Goal: Check status: Check status

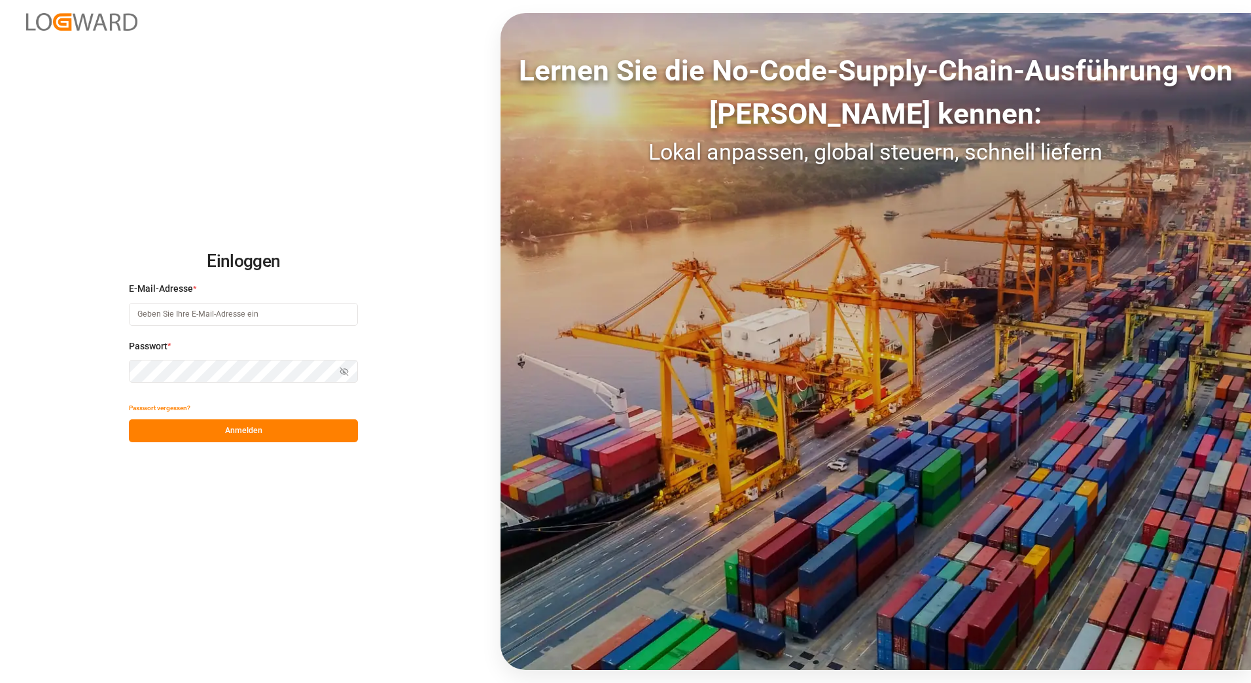
click at [206, 316] on input at bounding box center [243, 314] width 229 height 23
type input "[PERSON_NAME][EMAIL_ADDRESS][PERSON_NAME][DOMAIN_NAME]"
click at [218, 435] on button "Anmelden" at bounding box center [243, 430] width 229 height 23
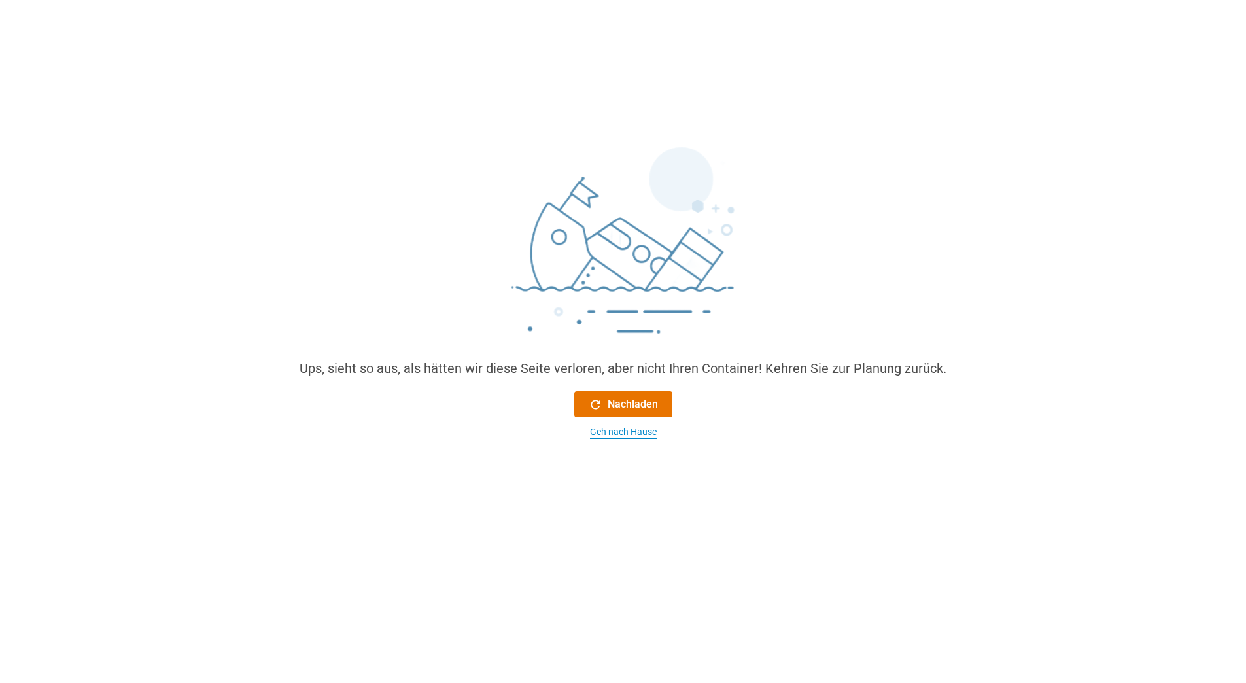
click at [612, 436] on div "Geh nach Hause" at bounding box center [623, 432] width 67 height 14
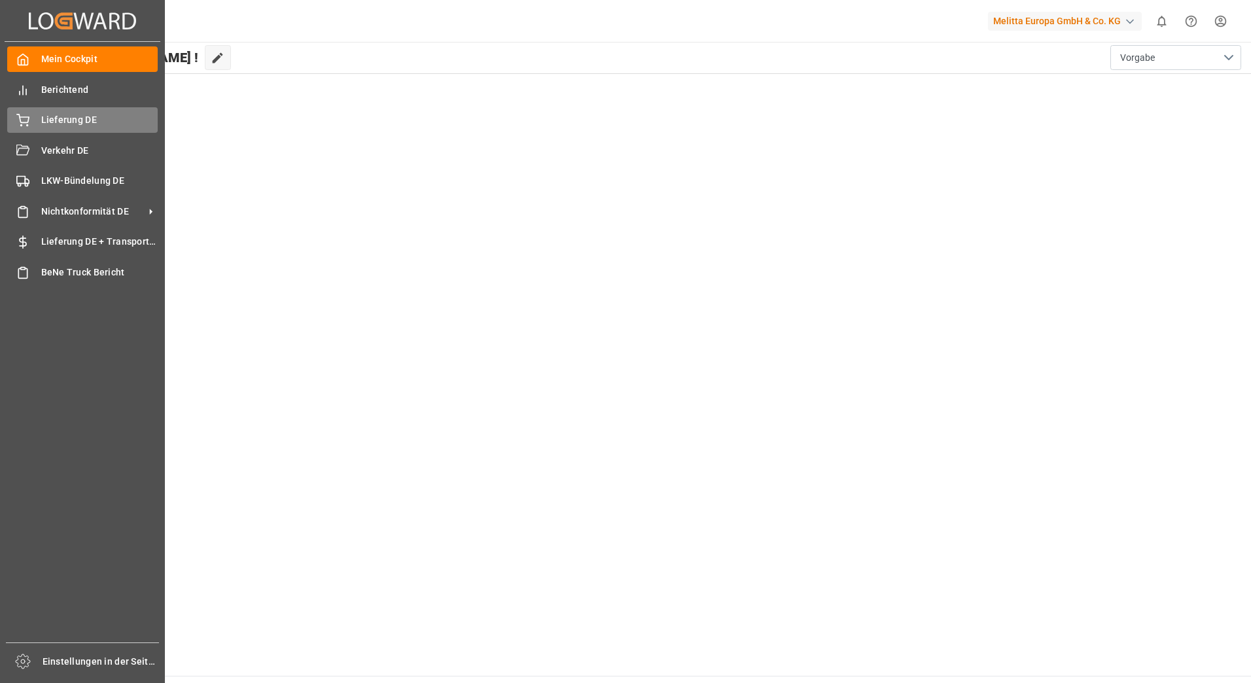
click at [44, 119] on span "Lieferung DE" at bounding box center [99, 120] width 117 height 14
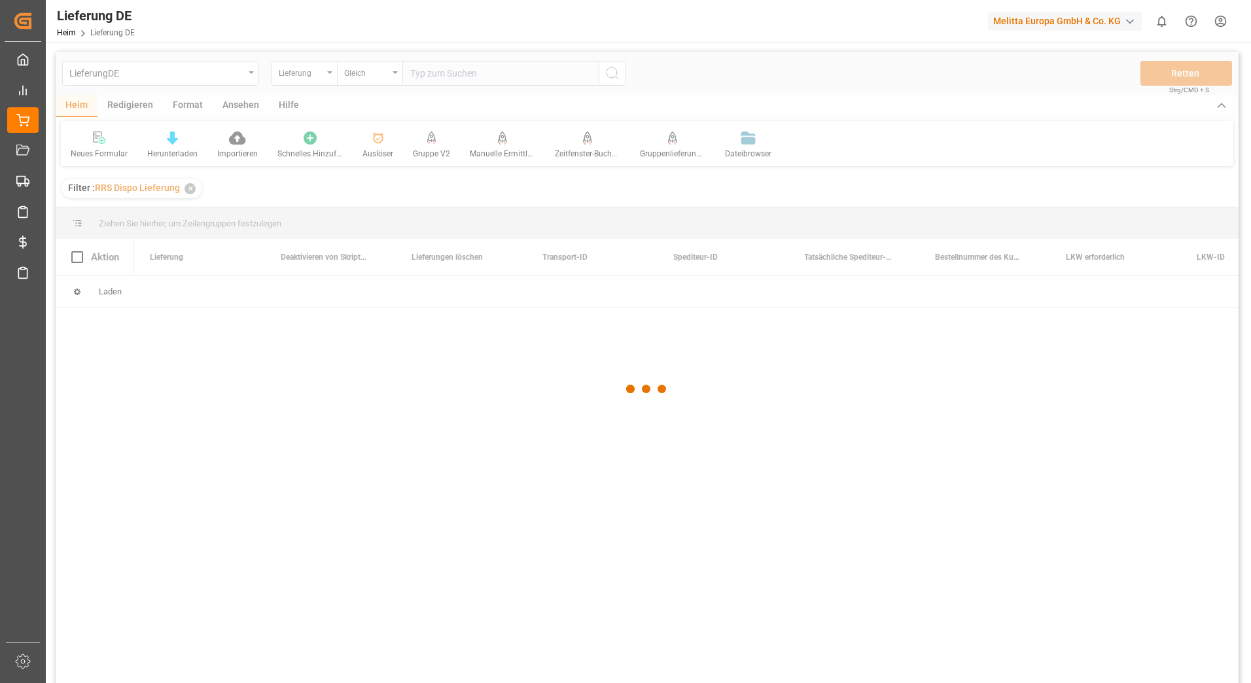
click at [506, 80] on div at bounding box center [647, 389] width 1182 height 675
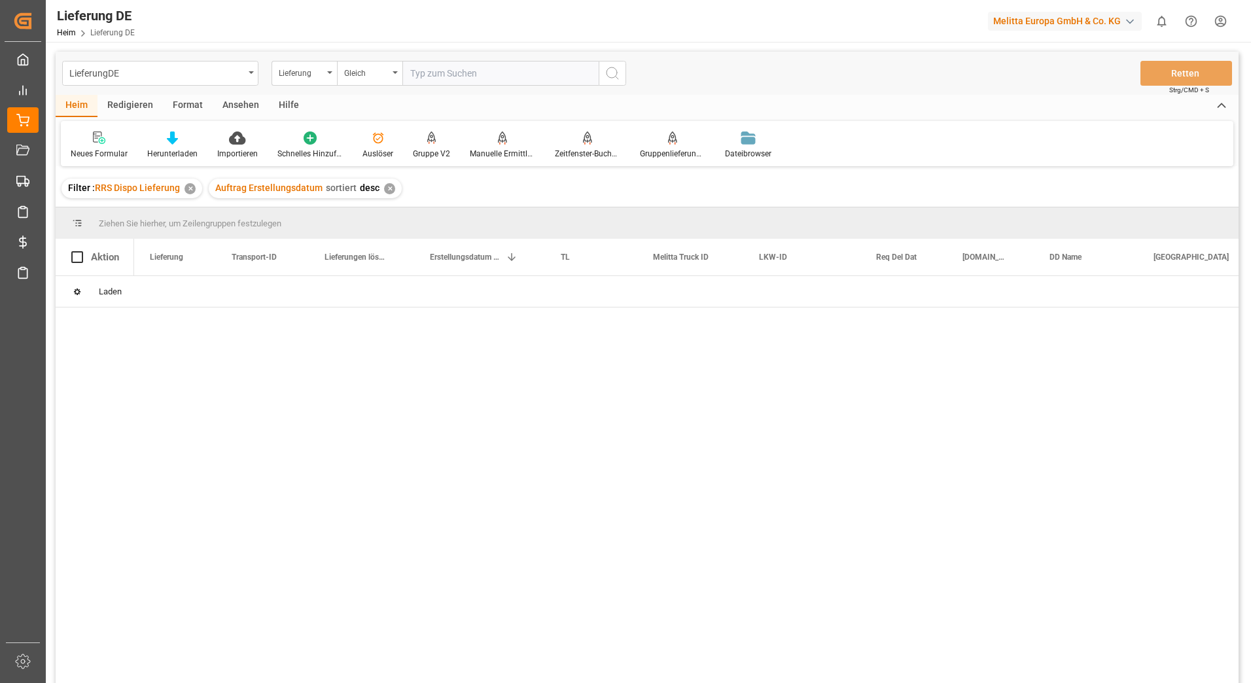
click at [506, 69] on input "text" at bounding box center [500, 73] width 196 height 25
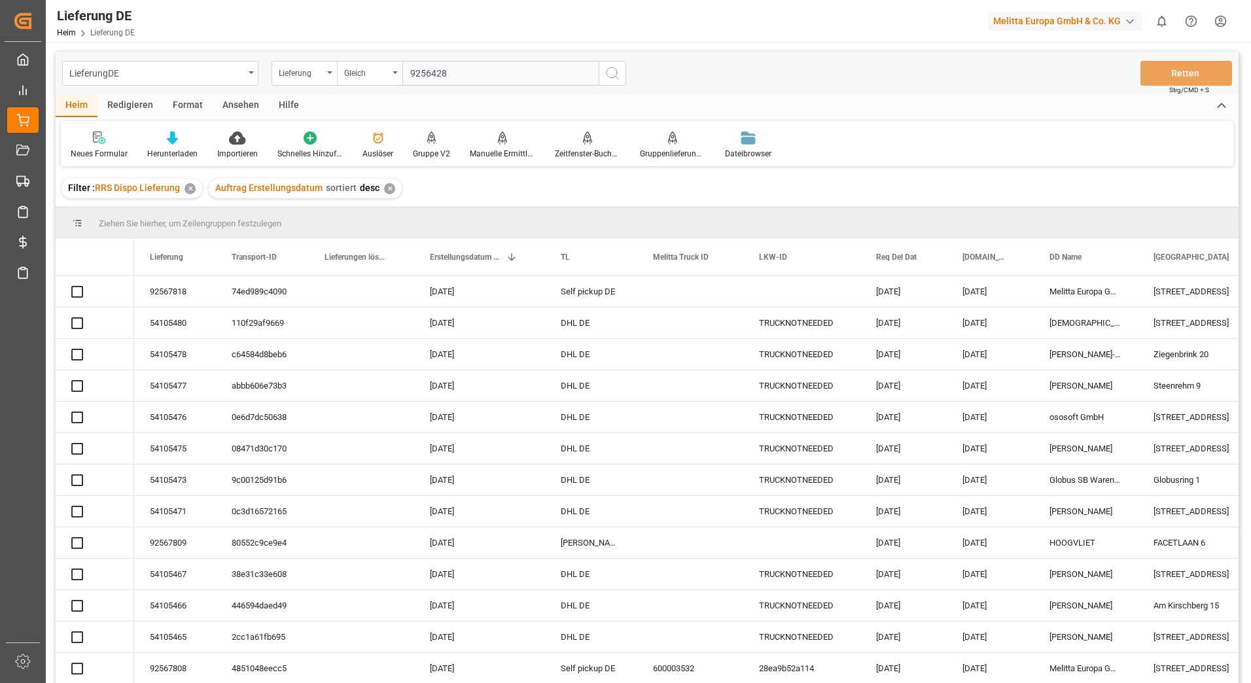
type input "92564284"
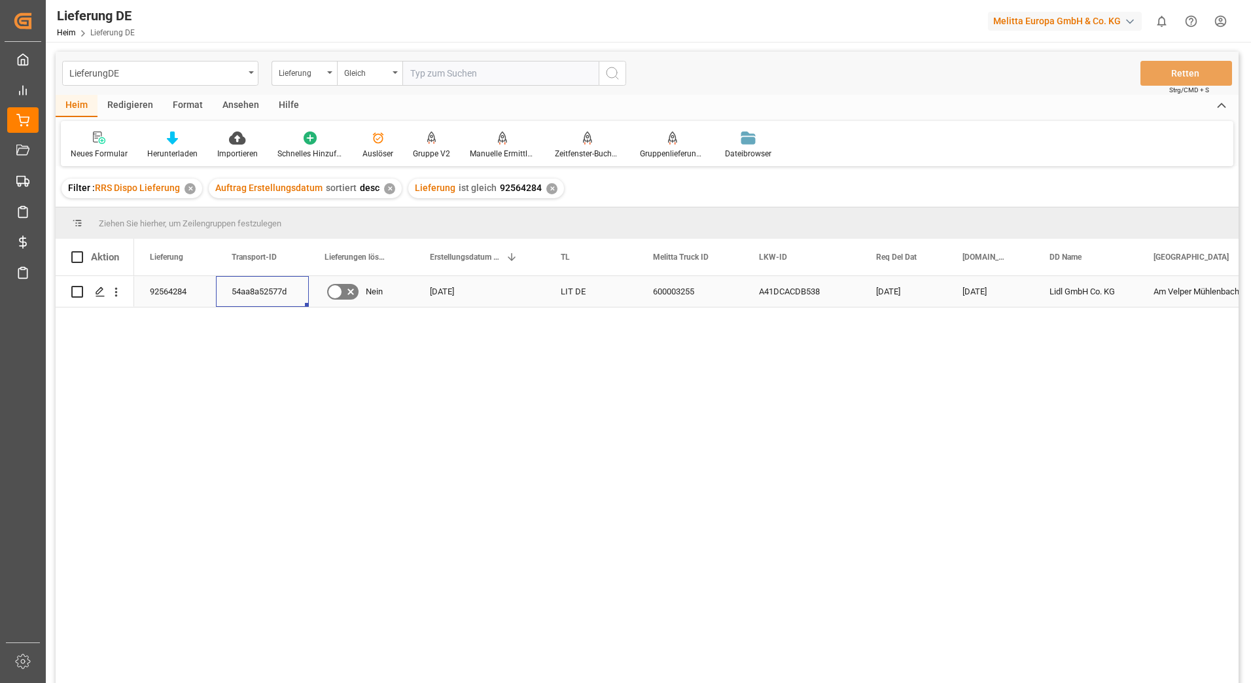
click at [230, 290] on div "54aa8a52577d" at bounding box center [262, 291] width 93 height 31
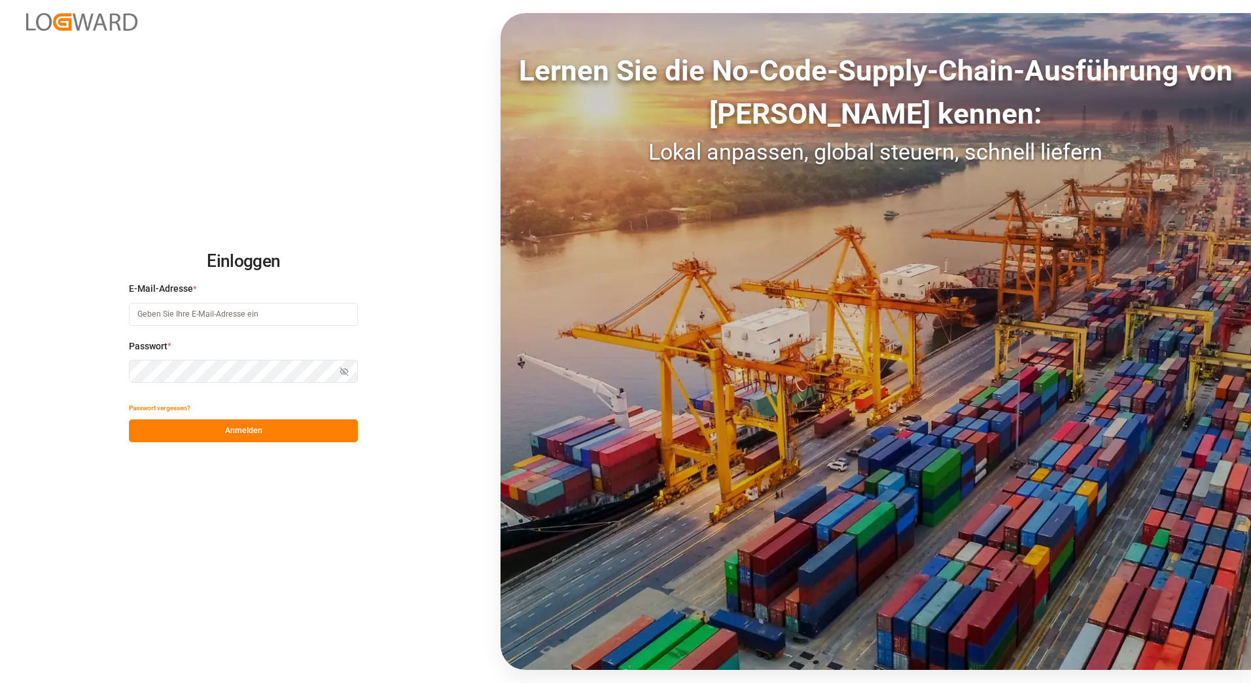
click at [199, 314] on input at bounding box center [243, 314] width 229 height 23
type input "[PERSON_NAME][EMAIL_ADDRESS][PERSON_NAME][DOMAIN_NAME]"
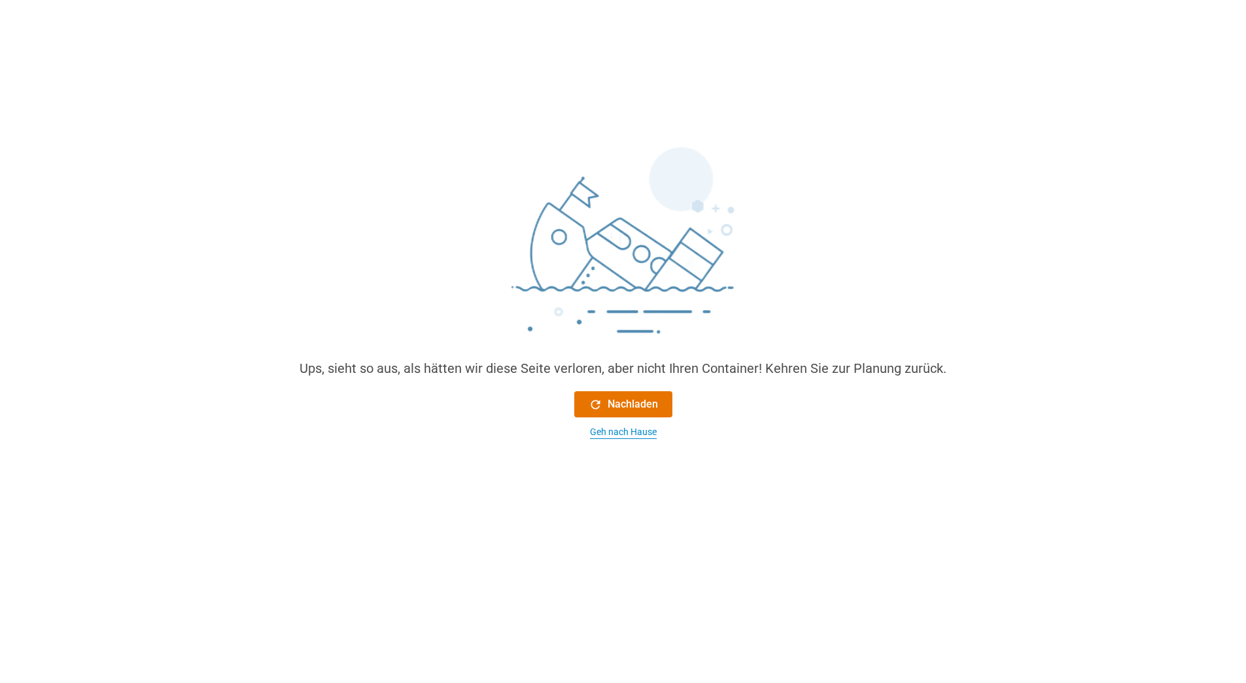
click at [629, 428] on div "Geh nach Hause" at bounding box center [623, 432] width 67 height 14
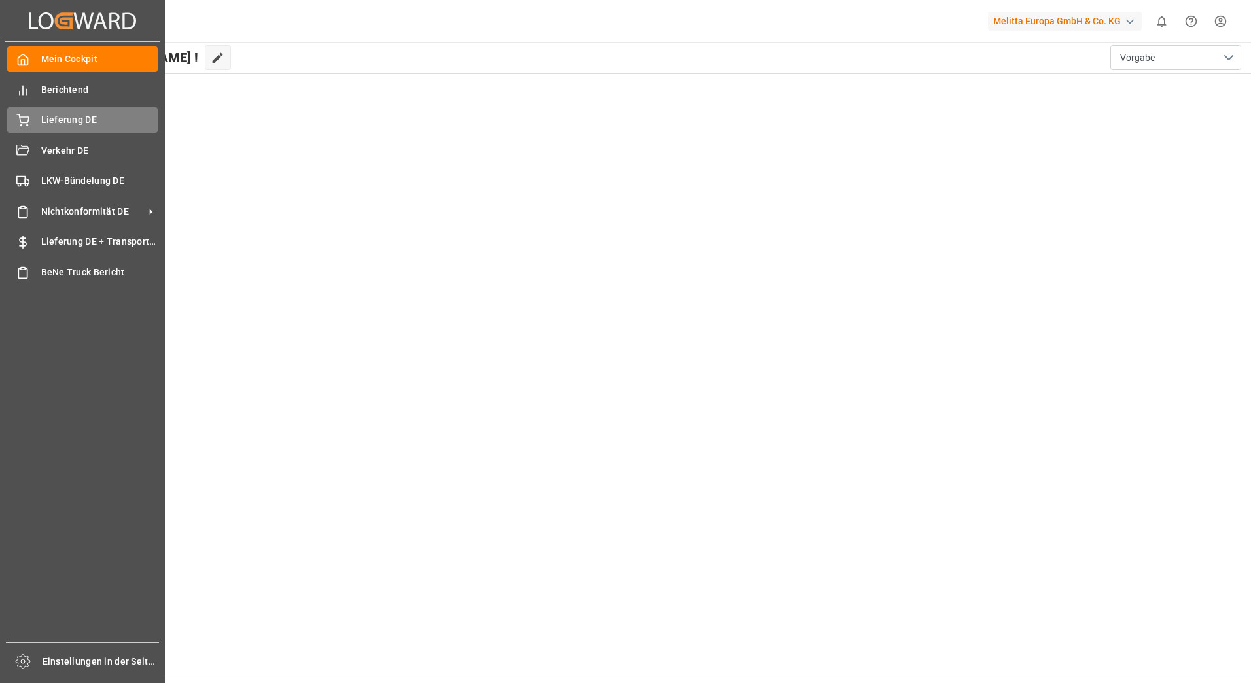
click at [34, 116] on div "Lieferung DE Lieferung DE" at bounding box center [82, 120] width 150 height 26
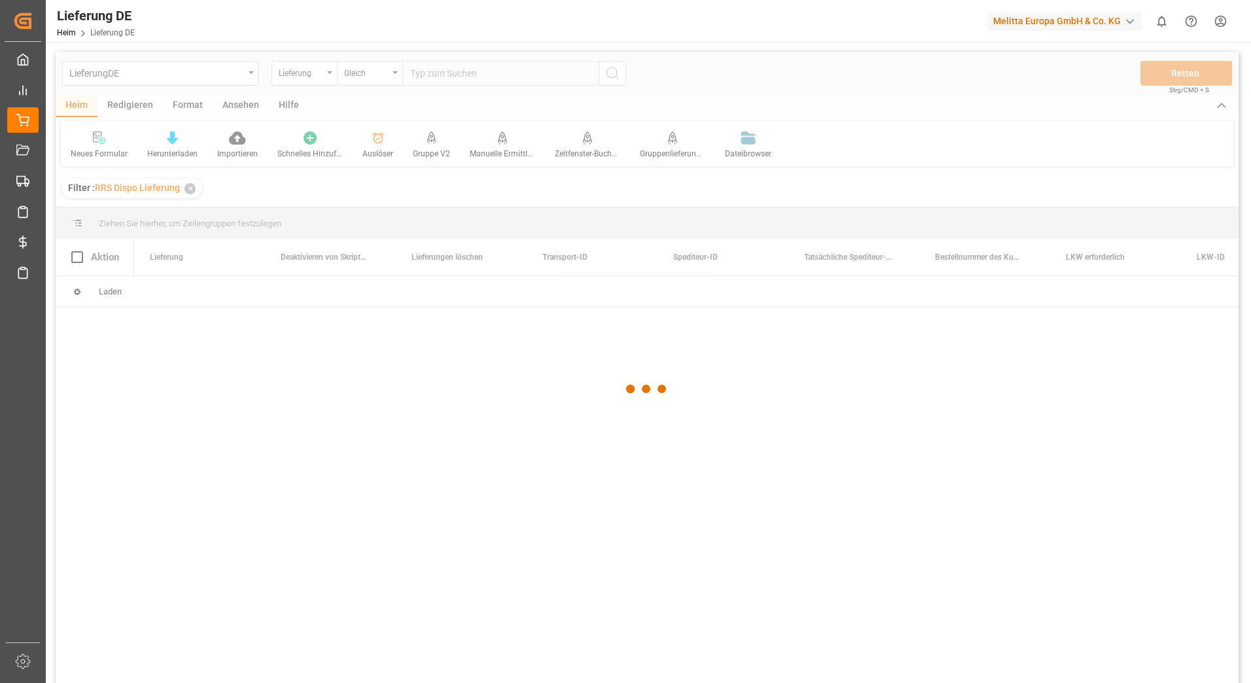
click at [453, 73] on div at bounding box center [647, 389] width 1182 height 675
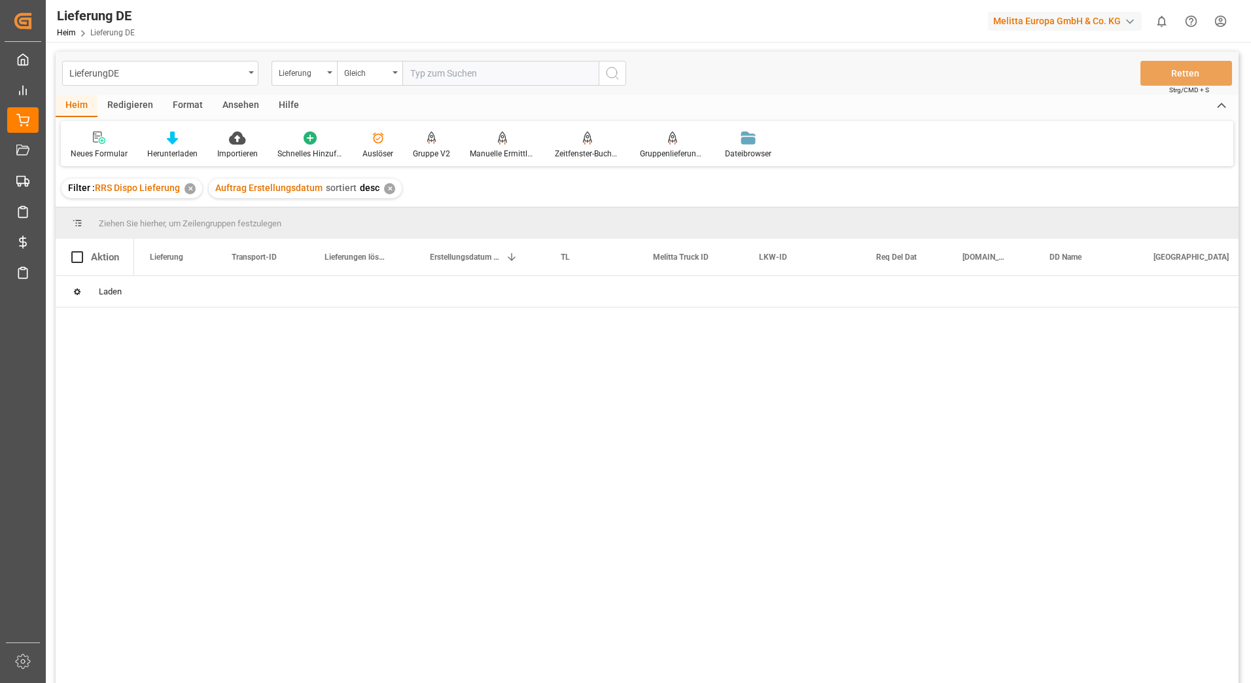
click at [453, 73] on input "text" at bounding box center [500, 73] width 196 height 25
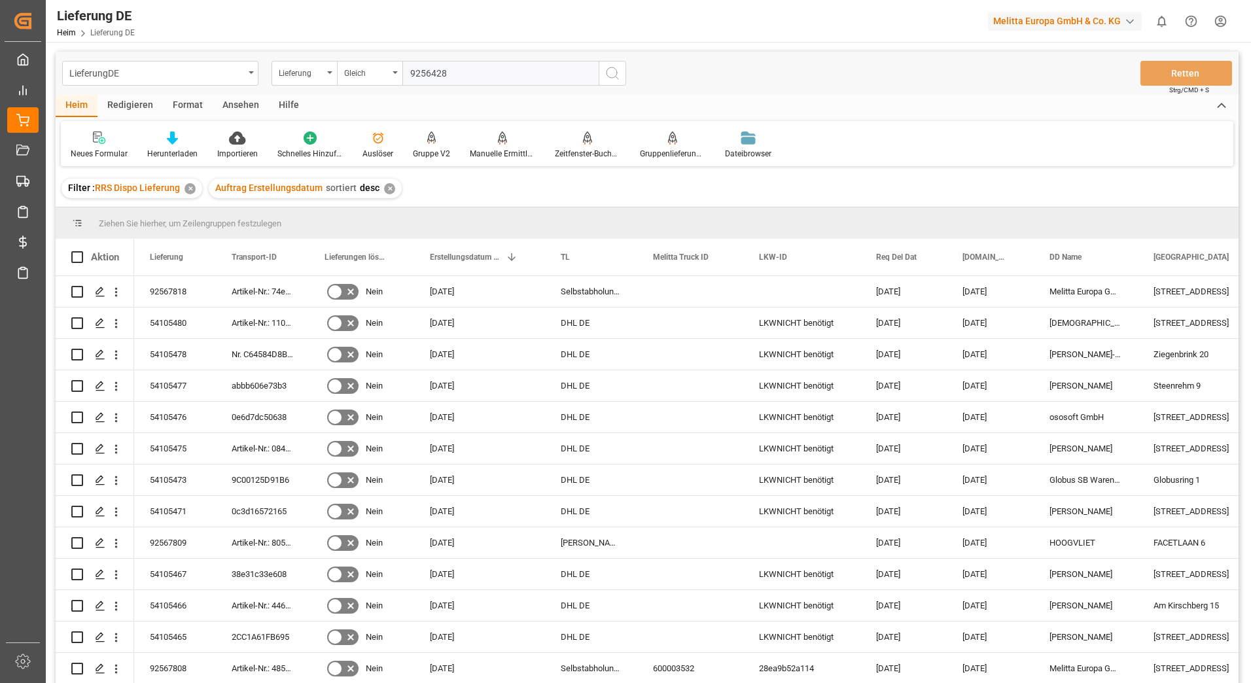
type input "92564284"
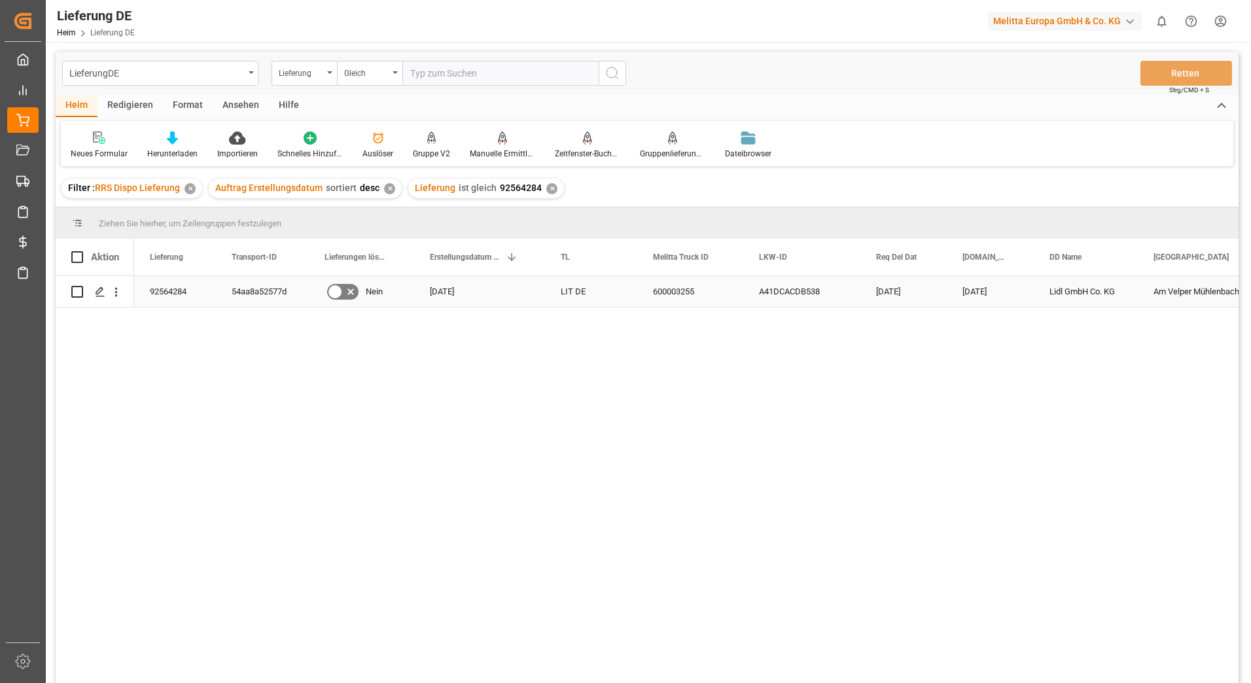
click at [256, 286] on div "54aa8a52577d" at bounding box center [262, 291] width 93 height 31
